Goal: Task Accomplishment & Management: Manage account settings

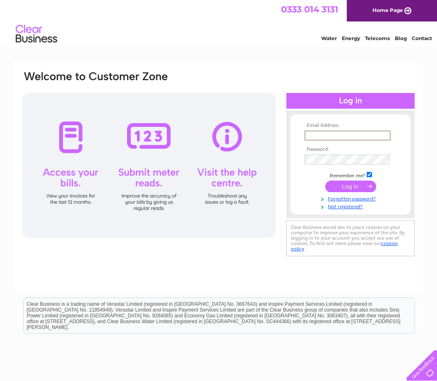
type input "[EMAIL_ADDRESS][DOMAIN_NAME]"
click at [350, 187] on input "submit" at bounding box center [350, 187] width 51 height 12
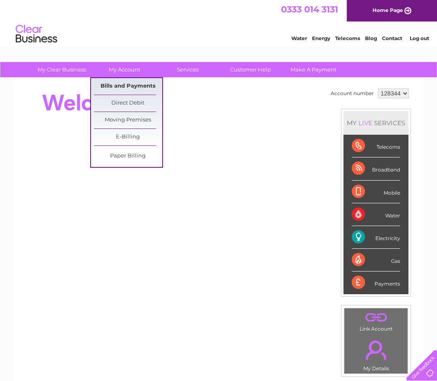
click at [124, 89] on link "Bills and Payments" at bounding box center [128, 86] width 68 height 17
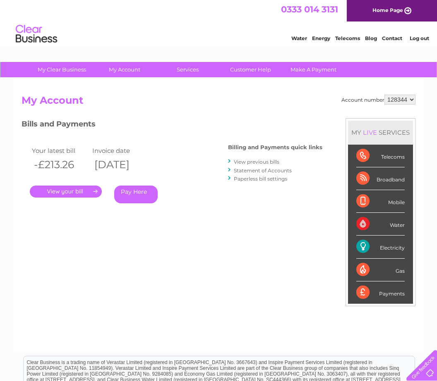
click at [56, 188] on link "." at bounding box center [66, 192] width 72 height 12
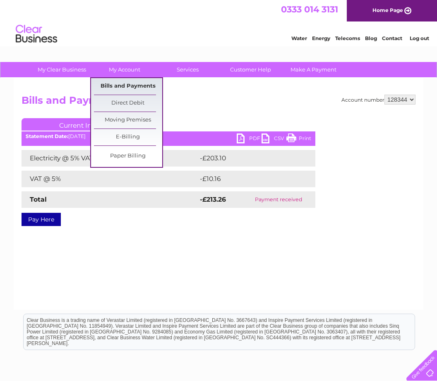
click at [128, 88] on link "Bills and Payments" at bounding box center [128, 86] width 68 height 17
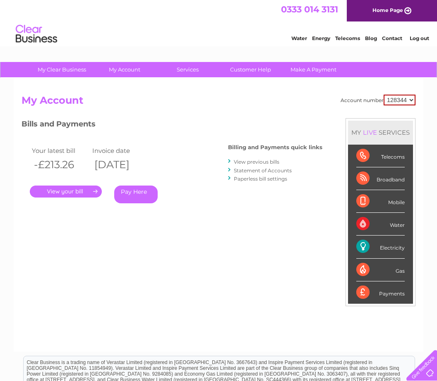
click at [245, 160] on link "View previous bills" at bounding box center [257, 162] width 46 height 6
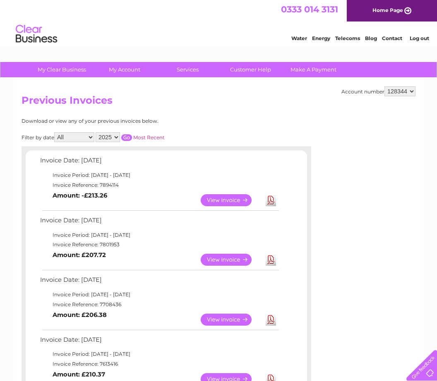
click at [228, 197] on link "View" at bounding box center [231, 200] width 61 height 12
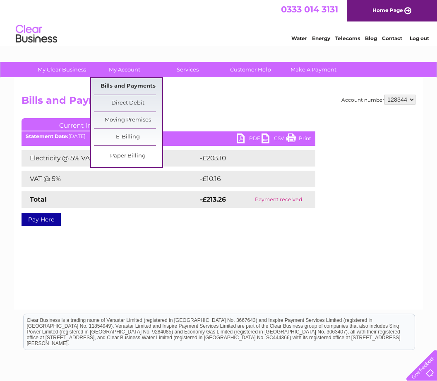
click at [135, 85] on link "Bills and Payments" at bounding box center [128, 86] width 68 height 17
click at [137, 86] on link "Bills and Payments" at bounding box center [128, 86] width 68 height 17
click at [138, 86] on link "Bills and Payments" at bounding box center [128, 86] width 68 height 17
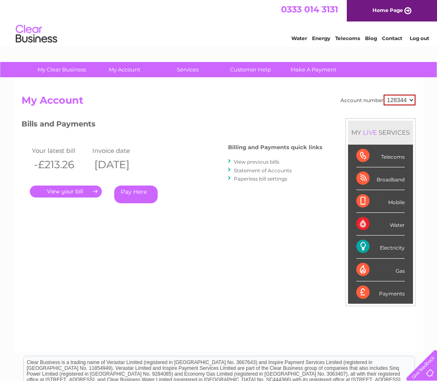
click at [248, 159] on link "View previous bills" at bounding box center [257, 162] width 46 height 6
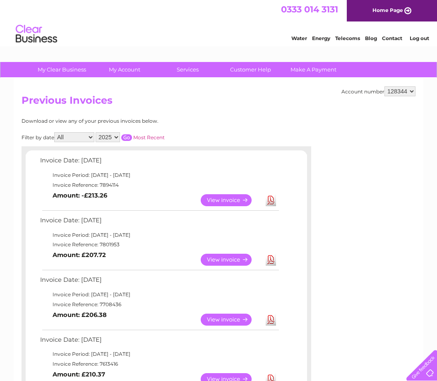
click at [222, 263] on link "View" at bounding box center [231, 260] width 61 height 12
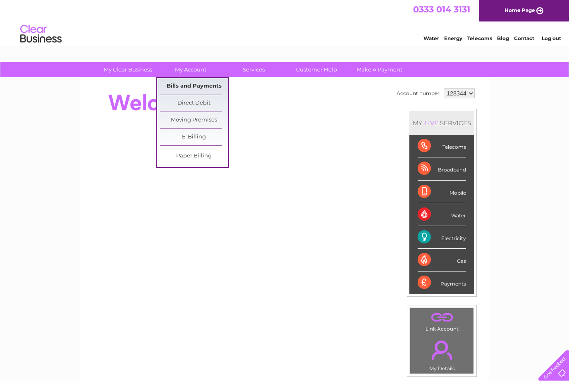
click at [209, 84] on link "Bills and Payments" at bounding box center [194, 86] width 68 height 17
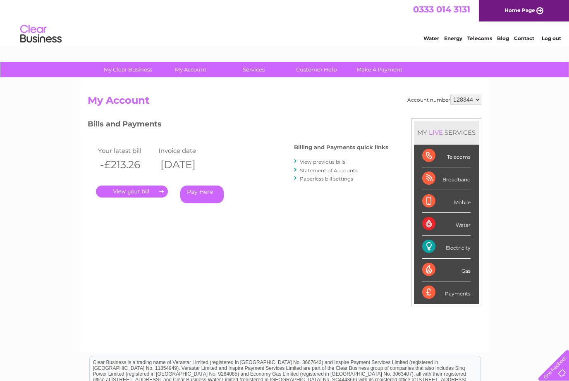
click at [315, 160] on link "View previous bills" at bounding box center [323, 162] width 46 height 6
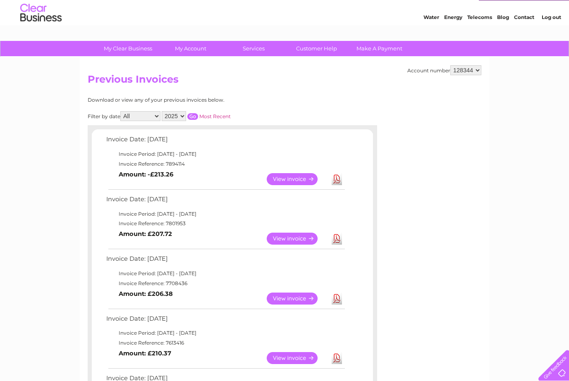
scroll to position [20, 0]
